Goal: Information Seeking & Learning: Stay updated

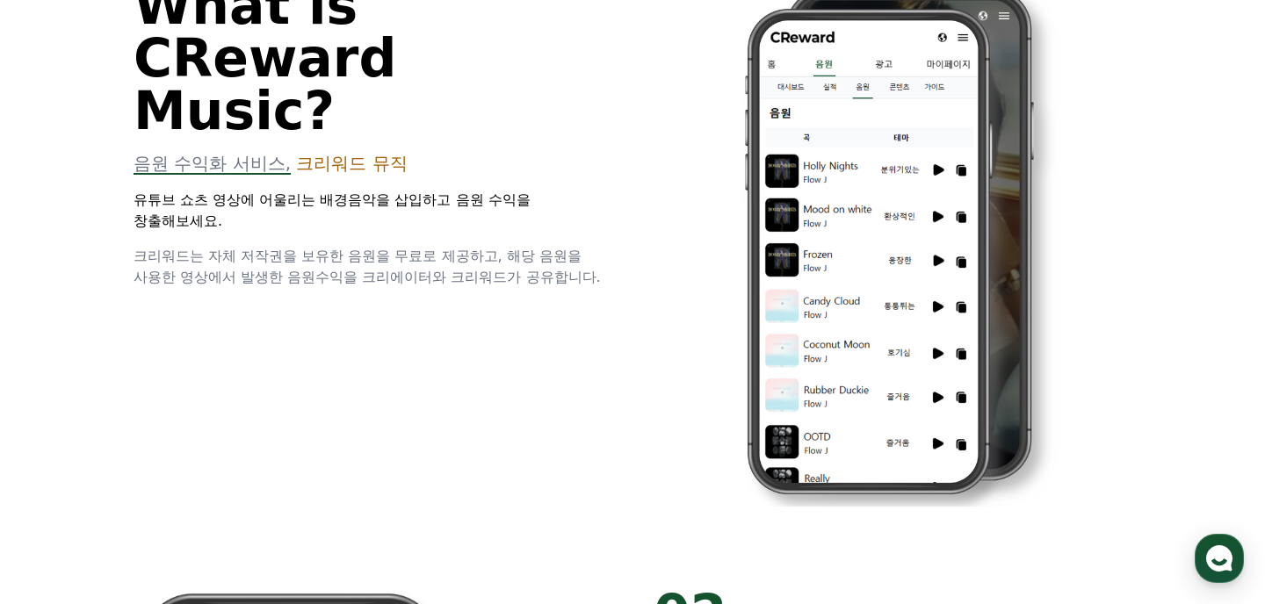
scroll to position [134, 0]
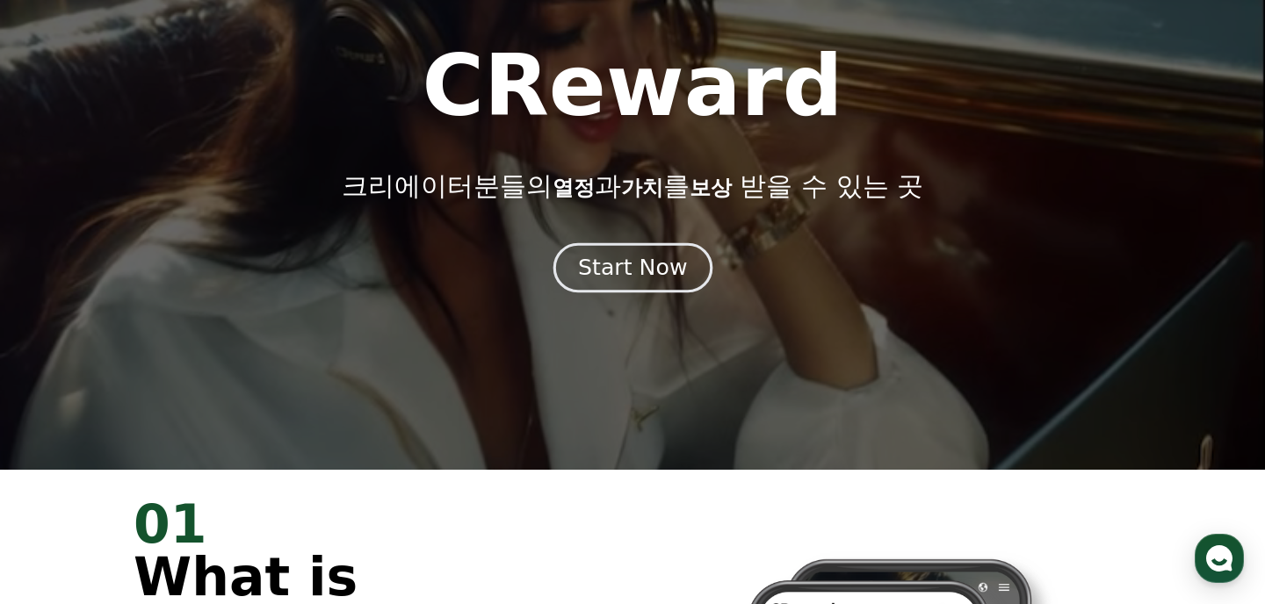
click at [627, 275] on div "Start Now" at bounding box center [632, 268] width 109 height 30
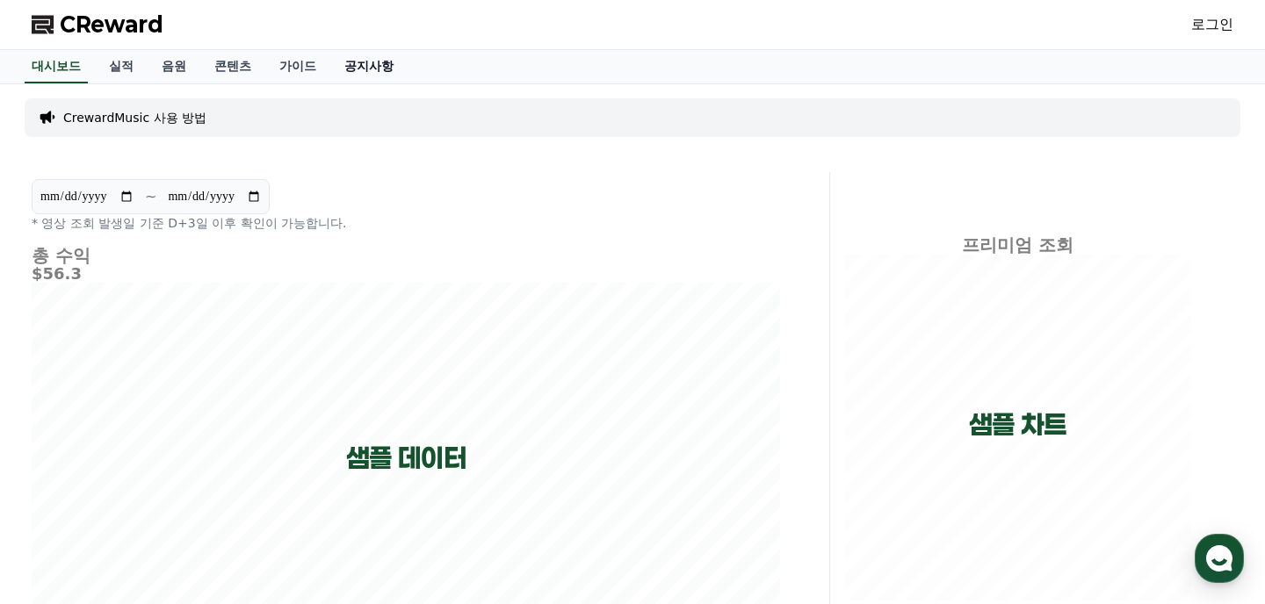
click at [330, 63] on link "공지사항" at bounding box center [368, 66] width 77 height 33
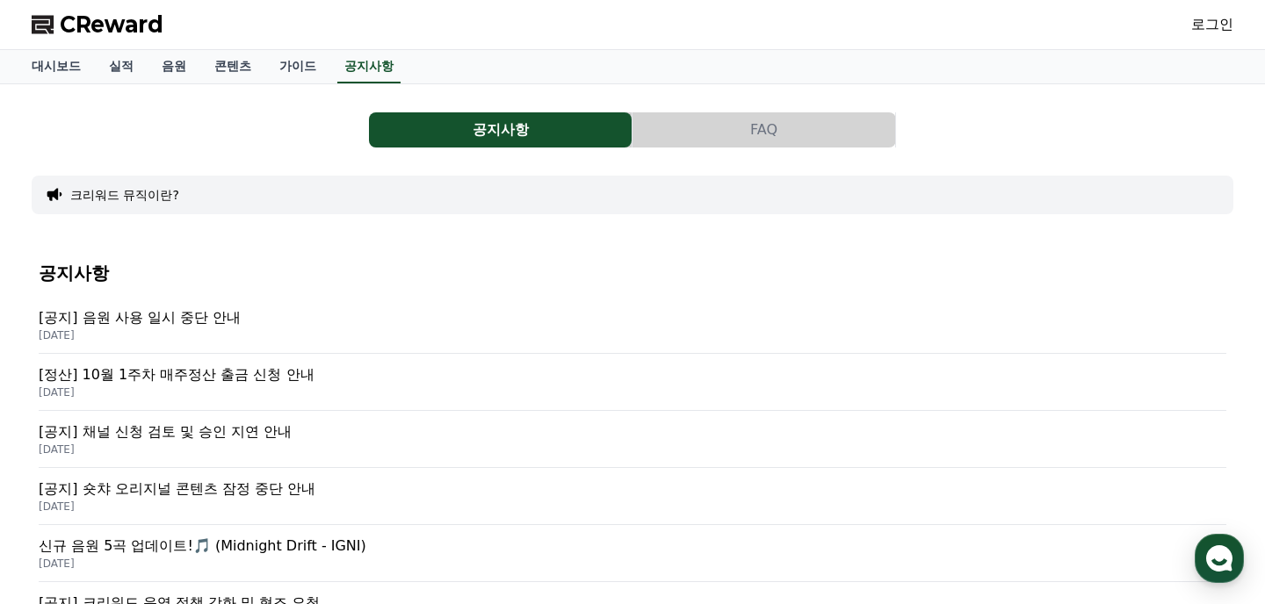
click at [271, 321] on p "[공지] 음원 사용 일시 중단 안내" at bounding box center [632, 317] width 1187 height 21
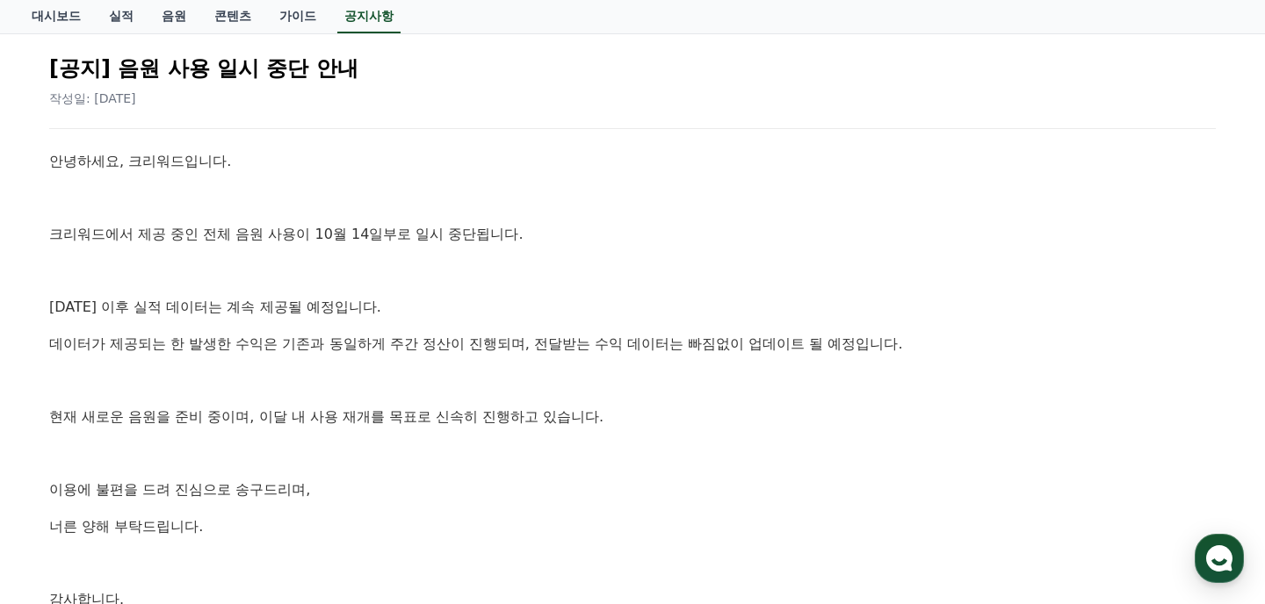
scroll to position [178, 0]
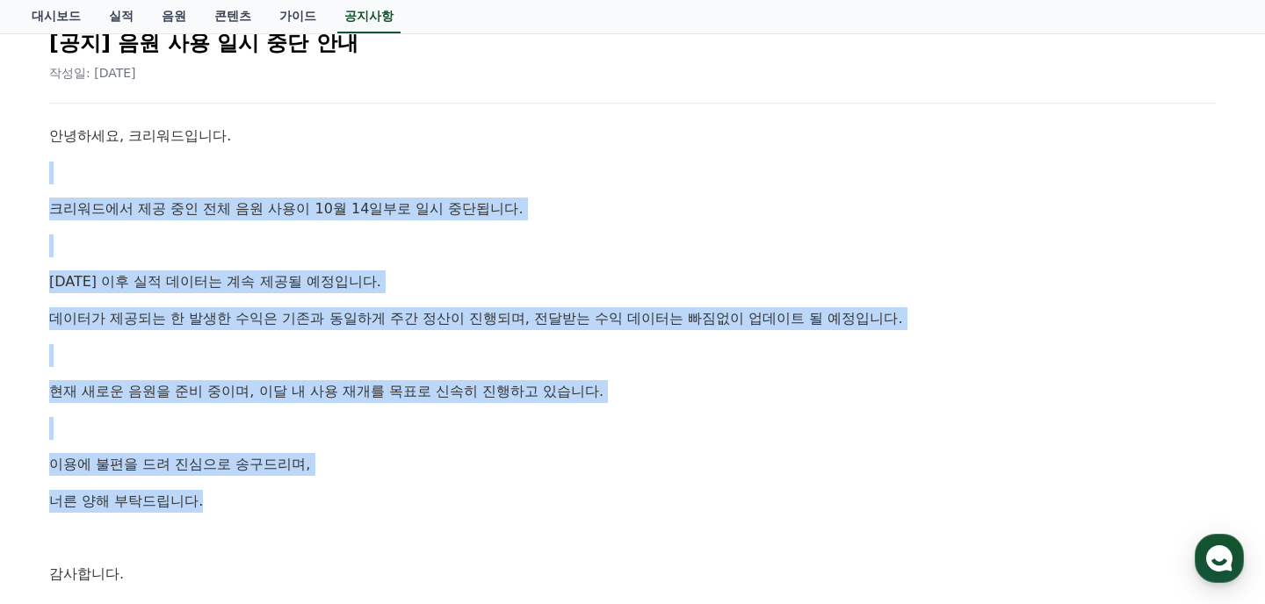
drag, startPoint x: 353, startPoint y: 166, endPoint x: 376, endPoint y: 504, distance: 338.9
click at [376, 504] on div "안녕하세요, 크리워드입니다. 크리워드에서 제공 중인 전체 음원 사용이 10월 14일부로 일시 중단됩니다. [DATE] 이후 실적 데이터는 계속…" at bounding box center [632, 373] width 1166 height 497
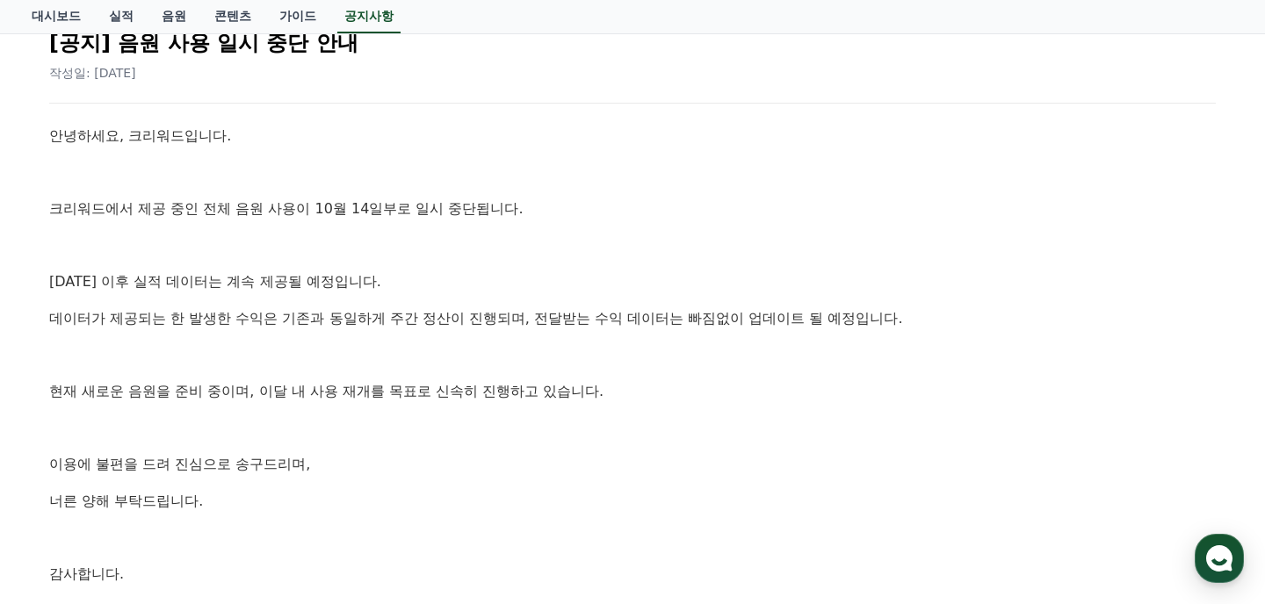
click at [394, 411] on div "안녕하세요, 크리워드입니다. 크리워드에서 제공 중인 전체 음원 사용이 10월 14일부로 일시 중단됩니다. [DATE] 이후 실적 데이터는 계속…" at bounding box center [632, 373] width 1166 height 497
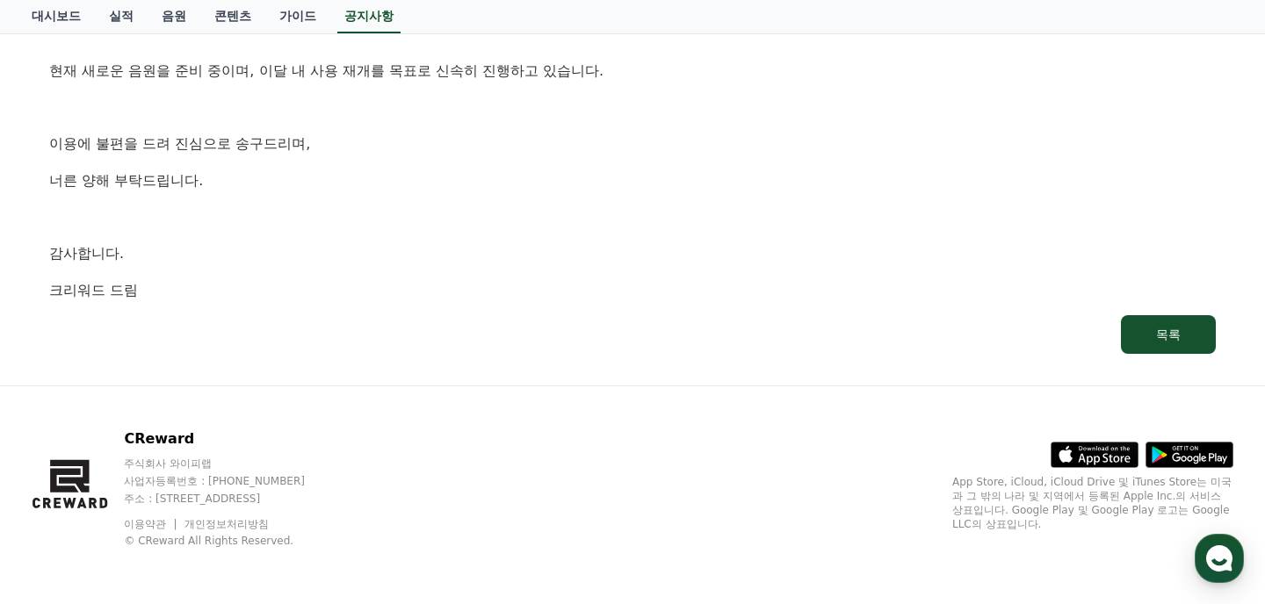
scroll to position [0, 0]
